Goal: Task Accomplishment & Management: Use online tool/utility

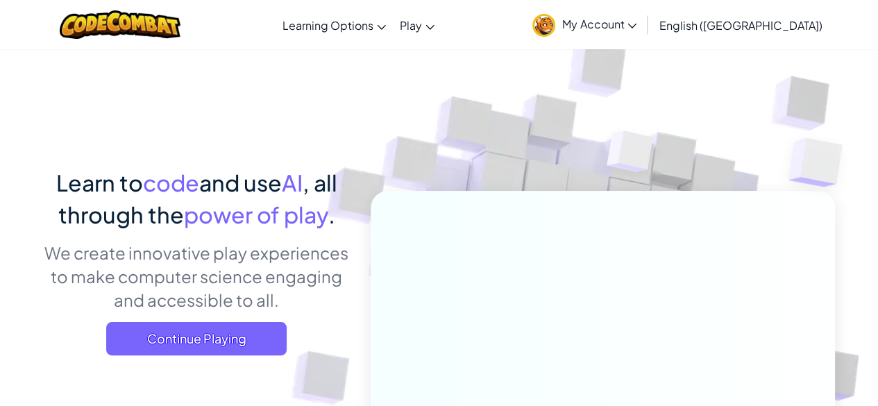
click at [555, 28] on img at bounding box center [543, 25] width 23 height 23
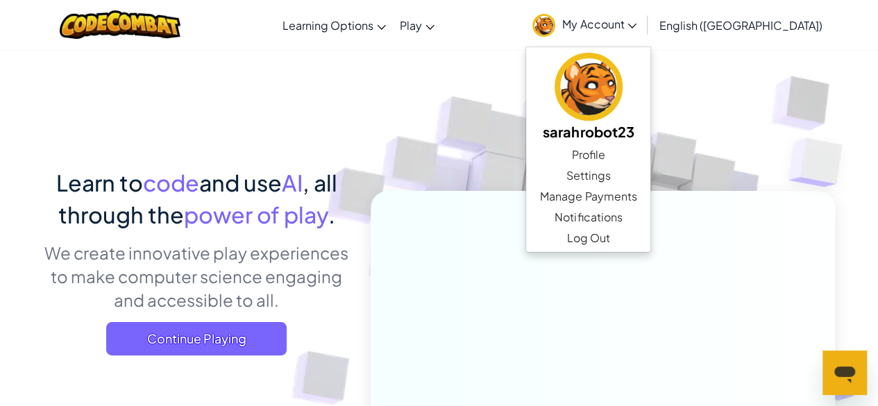
click at [587, 110] on img at bounding box center [592, 305] width 771 height 771
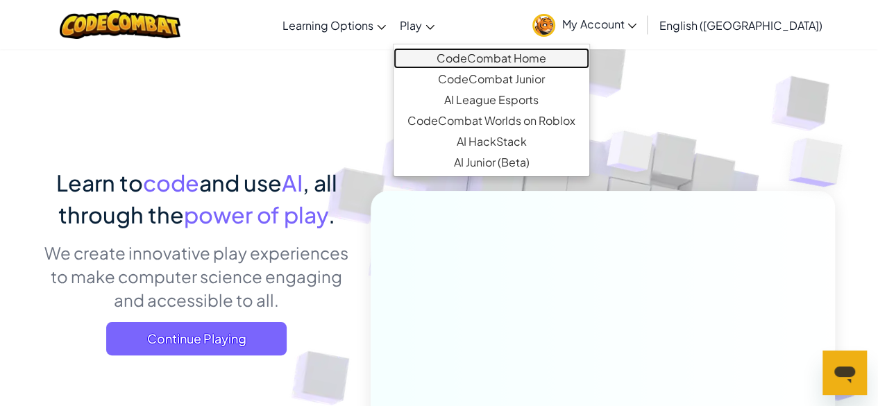
click at [481, 58] on link "CodeCombat Home" at bounding box center [491, 58] width 196 height 21
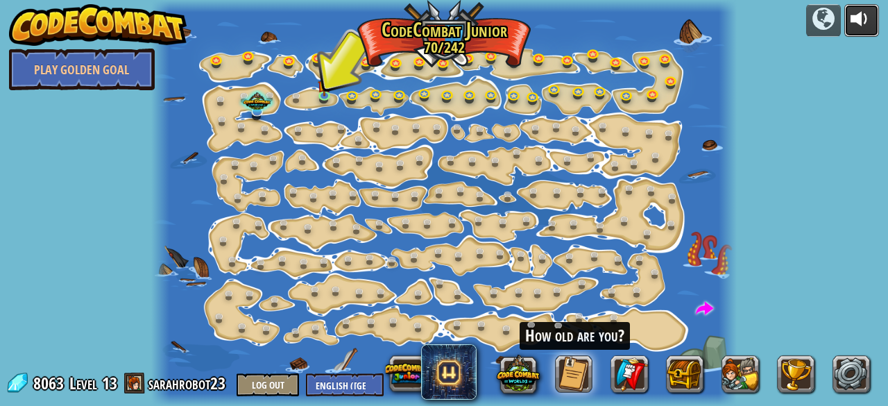
click at [852, 11] on div at bounding box center [862, 19] width 22 height 22
click at [846, 5] on button at bounding box center [861, 20] width 35 height 33
click at [851, 9] on div at bounding box center [862, 19] width 22 height 22
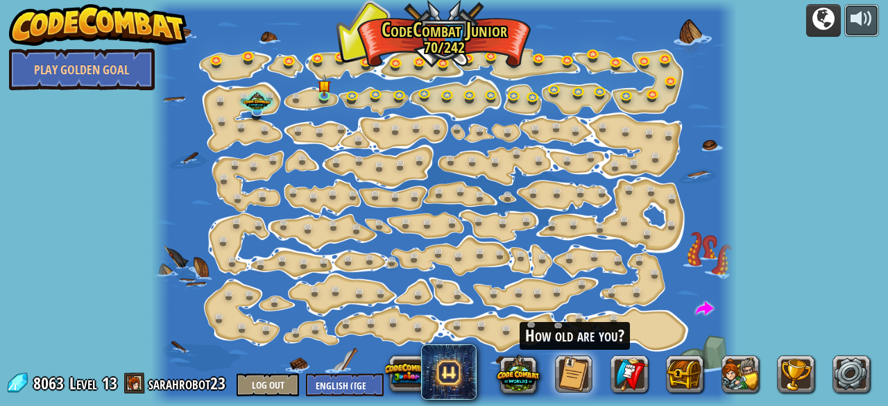
drag, startPoint x: 846, startPoint y: 12, endPoint x: 841, endPoint y: 21, distance: 10.6
click at [845, 13] on button at bounding box center [861, 20] width 35 height 33
click at [333, 86] on div at bounding box center [443, 203] width 585 height 406
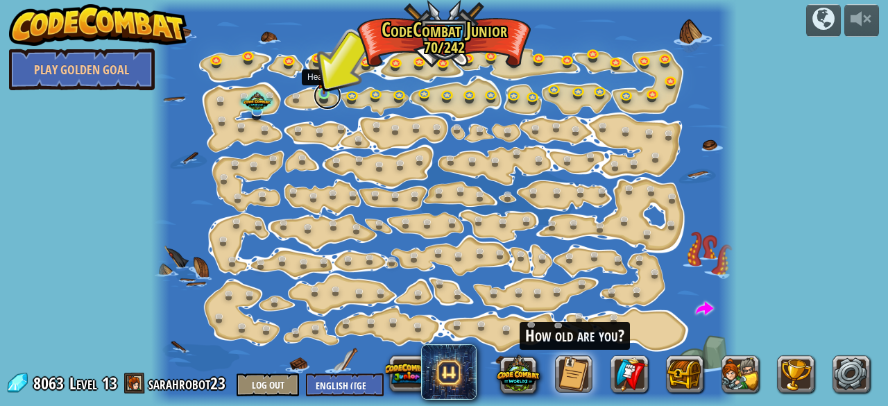
click at [318, 99] on link at bounding box center [328, 96] width 28 height 28
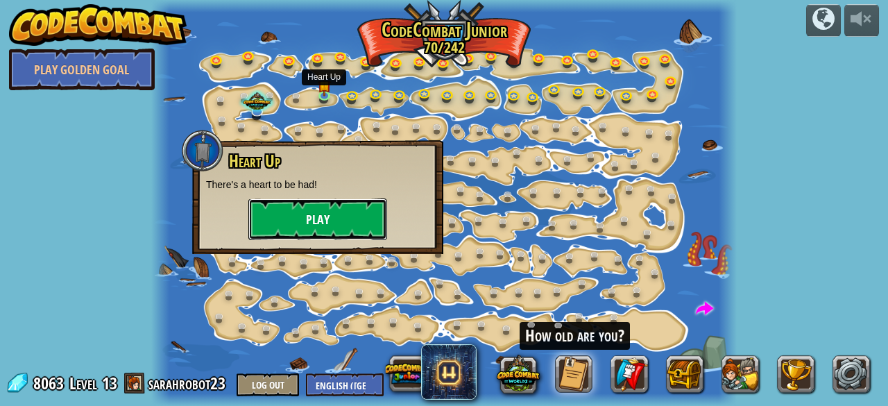
drag, startPoint x: 333, startPoint y: 202, endPoint x: 320, endPoint y: 205, distance: 13.6
click at [320, 205] on button "Play" at bounding box center [317, 219] width 139 height 42
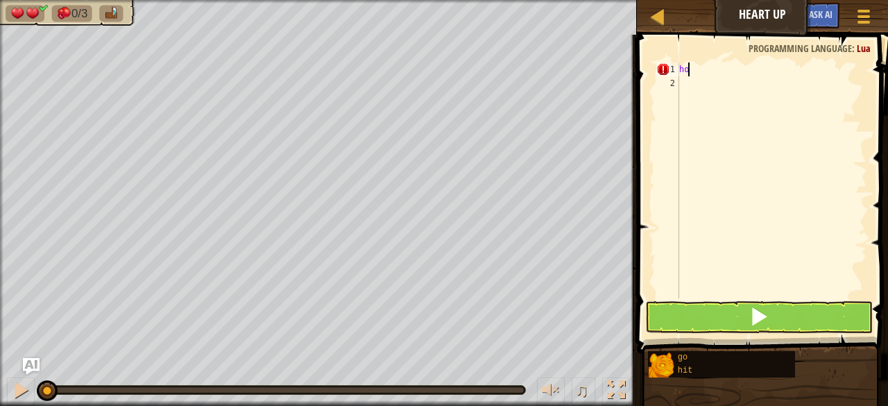
scroll to position [6, 0]
type textarea "h"
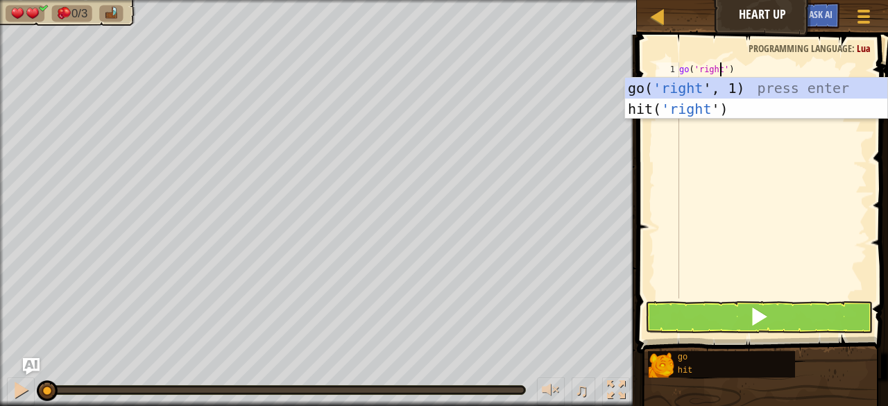
scroll to position [6, 3]
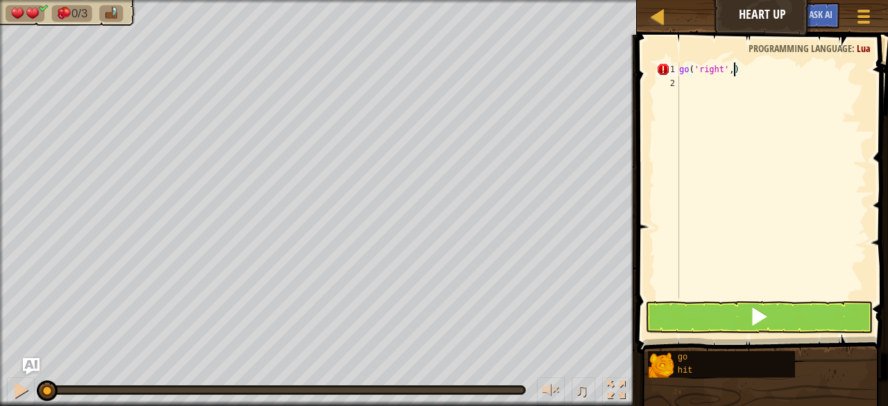
type textarea "go('right', 1)"
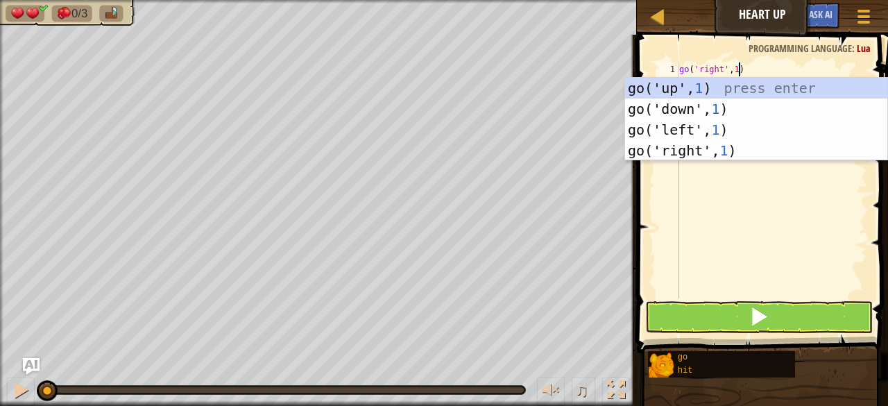
click at [755, 212] on div "go ( 'right' , 1 )" at bounding box center [771, 194] width 191 height 264
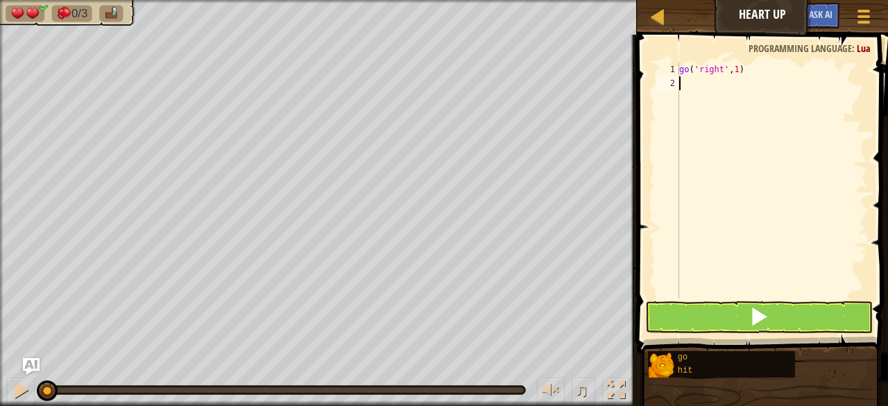
scroll to position [6, 0]
click at [755, 78] on div "go ( 'right' , 1 )" at bounding box center [771, 194] width 191 height 264
type textarea "hit('up', 1)"
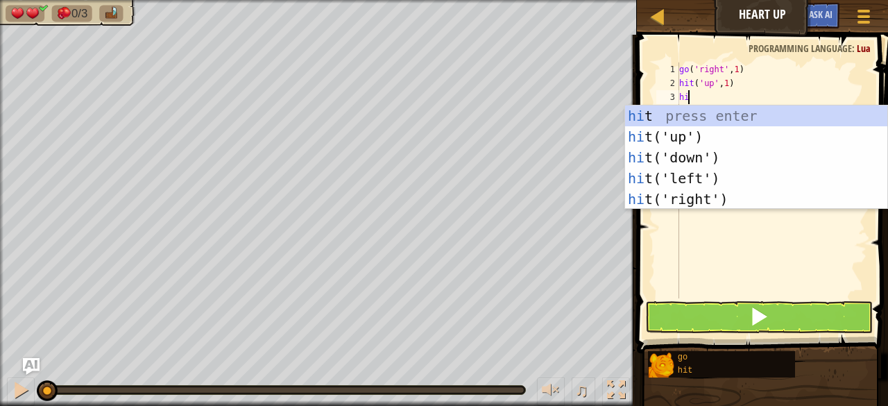
scroll to position [6, 0]
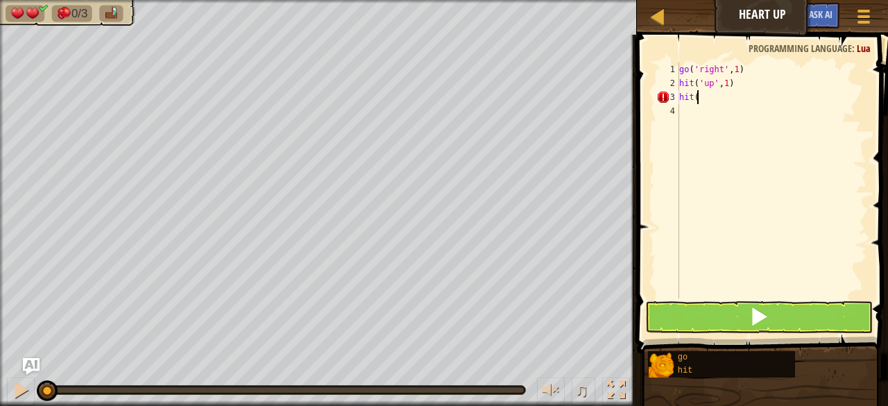
type textarea "hit()"
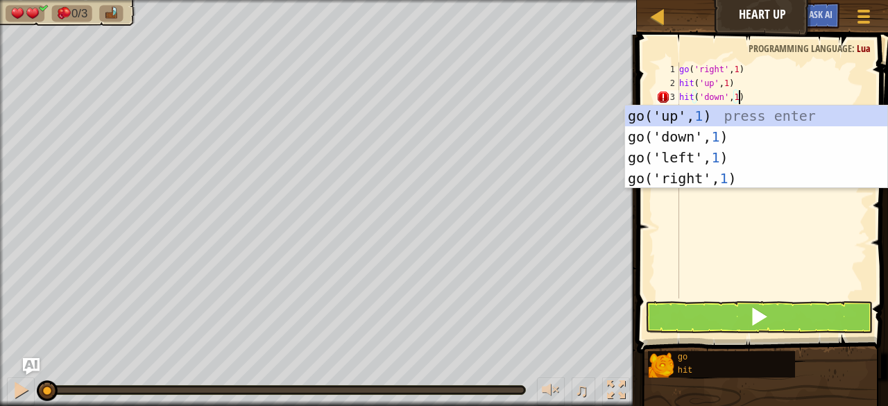
scroll to position [6, 4]
type textarea "hit('down', 1)"
click at [648, 252] on span at bounding box center [764, 173] width 262 height 359
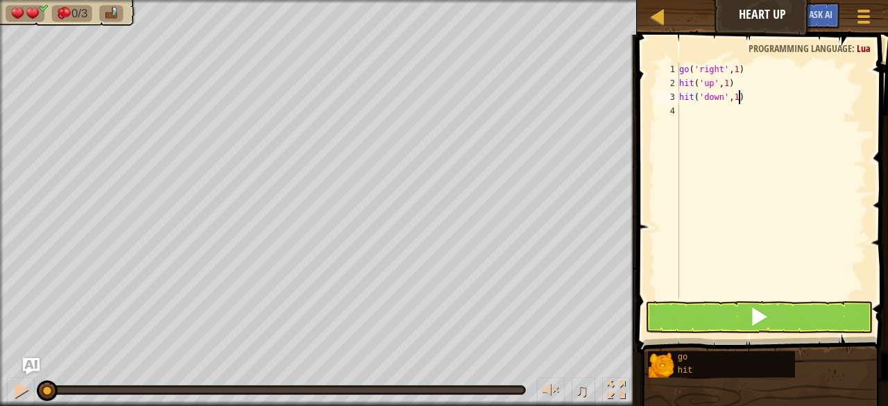
click at [706, 138] on div "go ( 'right' , 1 ) hit ( 'up' , 1 ) hit ( 'down' , 1 )" at bounding box center [771, 194] width 191 height 264
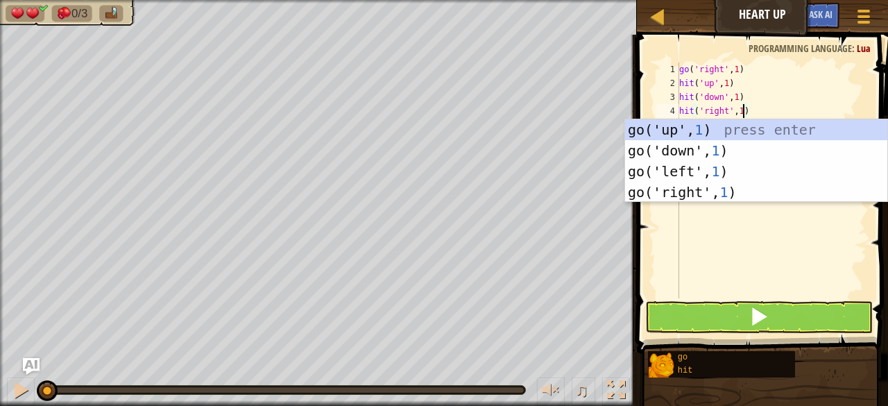
click at [792, 103] on div "go ( 'right' , 1 ) hit ( 'up' , 1 ) hit ( 'down' , 1 ) hit ( 'right' , 1 )" at bounding box center [771, 194] width 191 height 264
type textarea "hit('down', 1)"
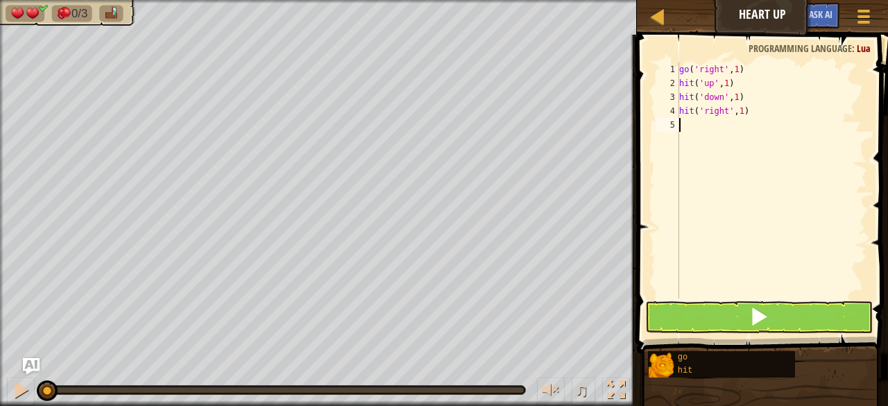
click at [713, 143] on div "go ( 'right' , 1 ) hit ( 'up' , 1 ) hit ( 'down' , 1 ) hit ( 'right' , 1 )" at bounding box center [771, 194] width 191 height 264
type textarea "go('right', 100)"
click at [762, 299] on span at bounding box center [764, 173] width 262 height 359
click at [762, 316] on span at bounding box center [758, 316] width 19 height 19
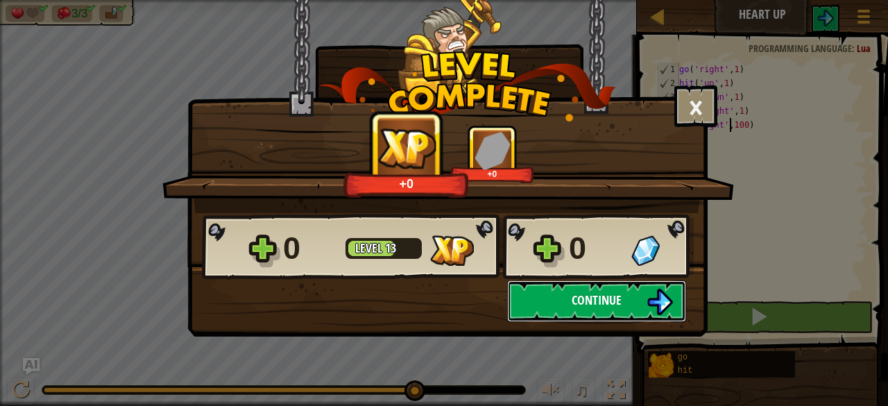
click at [599, 296] on span "Continue" at bounding box center [597, 299] width 50 height 17
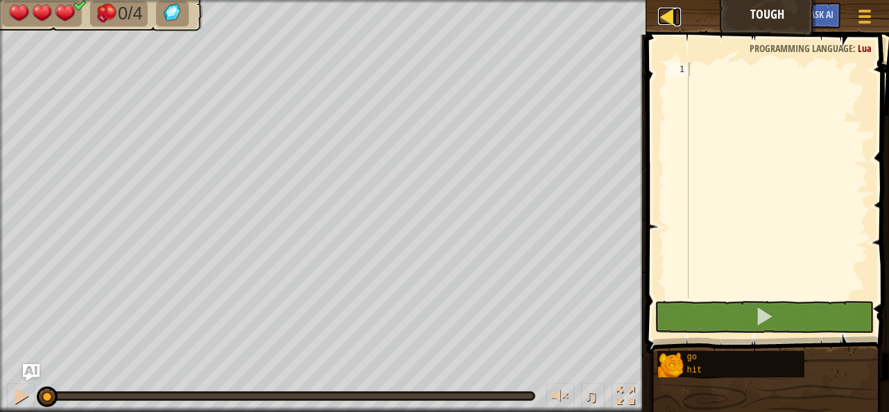
click at [670, 8] on div at bounding box center [666, 16] width 17 height 17
